Goal: Navigation & Orientation: Understand site structure

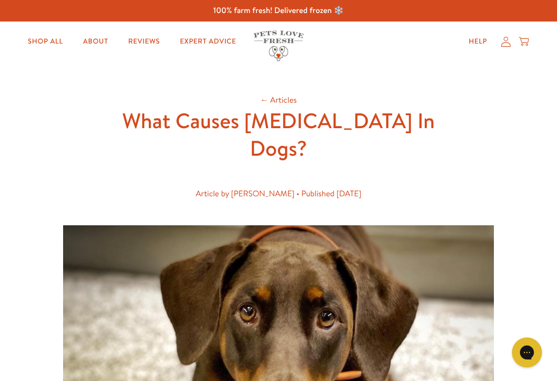
click at [40, 39] on link "Shop All" at bounding box center [45, 42] width 51 height 20
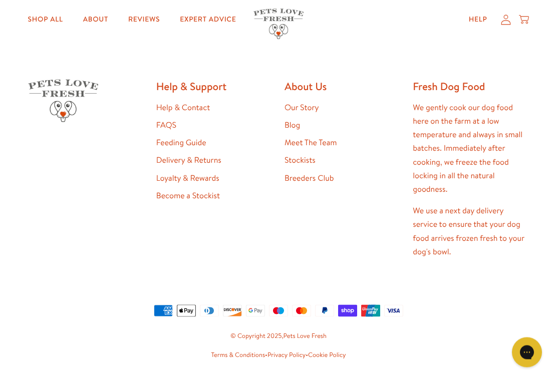
scroll to position [1570, 0]
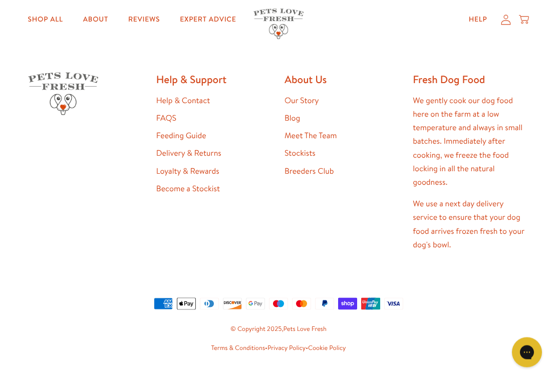
click at [295, 134] on link "Meet The Team" at bounding box center [311, 135] width 52 height 11
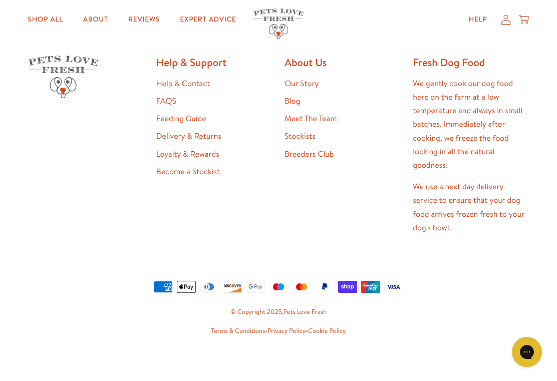
click at [295, 133] on link "Stockists" at bounding box center [300, 136] width 31 height 11
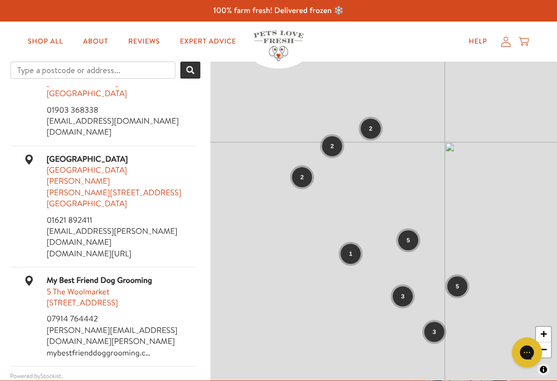
scroll to position [900, 0]
